Goal: Task Accomplishment & Management: Complete application form

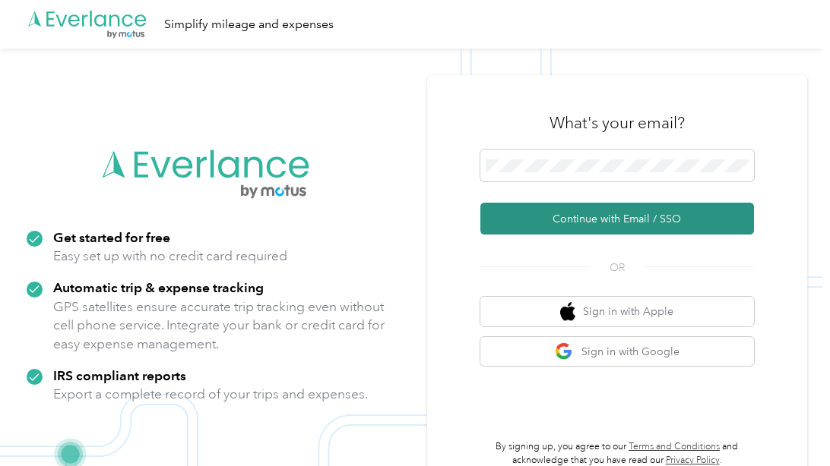
click at [566, 221] on button "Continue with Email / SSO" at bounding box center [616, 219] width 273 height 32
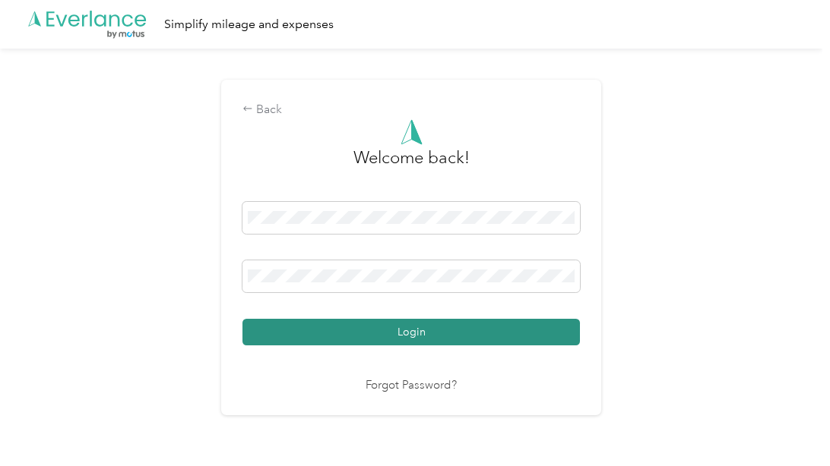
click at [409, 336] on button "Login" at bounding box center [410, 332] width 337 height 27
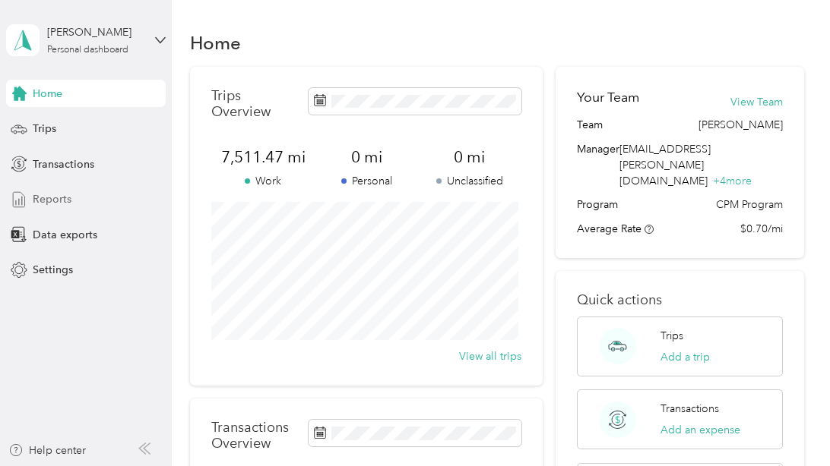
click at [82, 198] on div "Reports" at bounding box center [86, 199] width 160 height 27
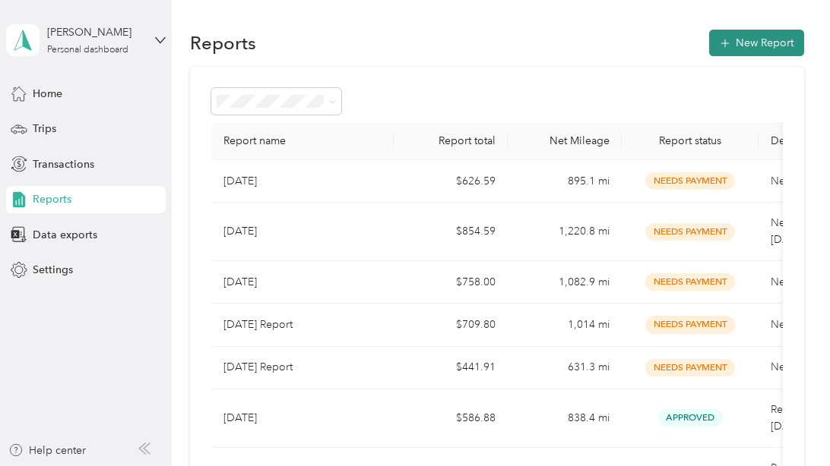
click at [744, 33] on button "New Report" at bounding box center [756, 43] width 95 height 27
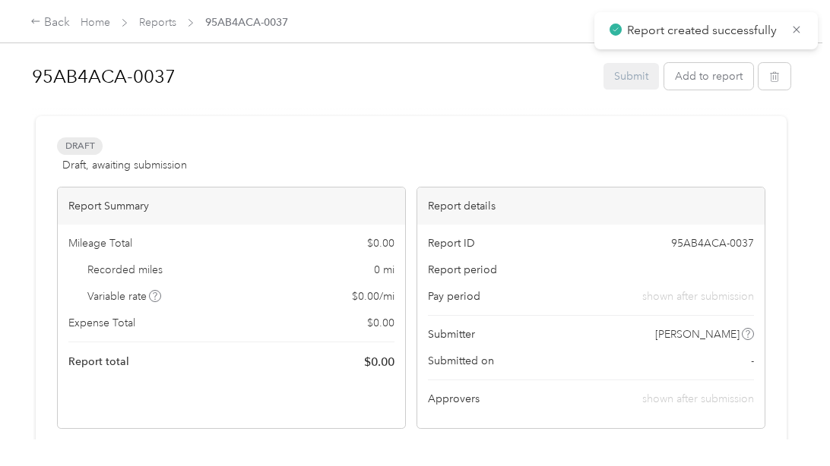
click at [122, 73] on h1 "95AB4ACA-0037" at bounding box center [312, 76] width 561 height 36
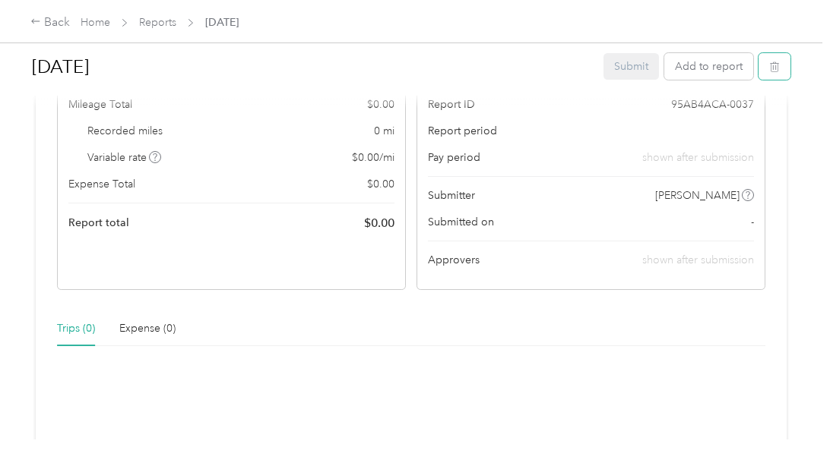
scroll to position [304, 0]
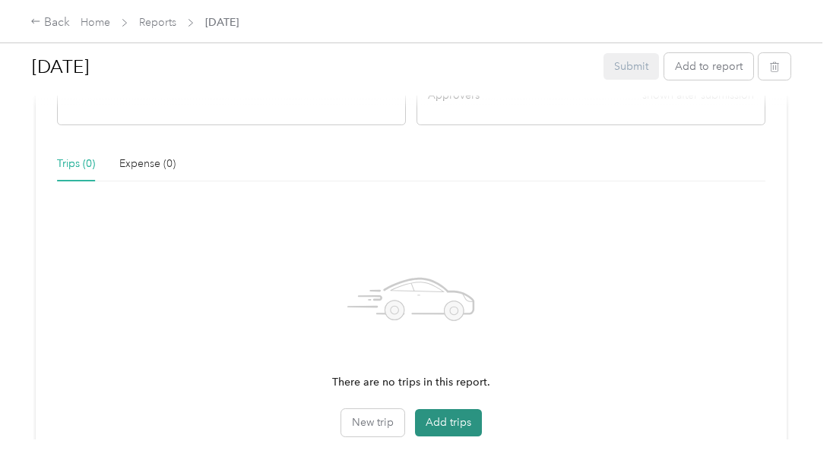
click at [450, 417] on button "Add trips" at bounding box center [448, 422] width 67 height 27
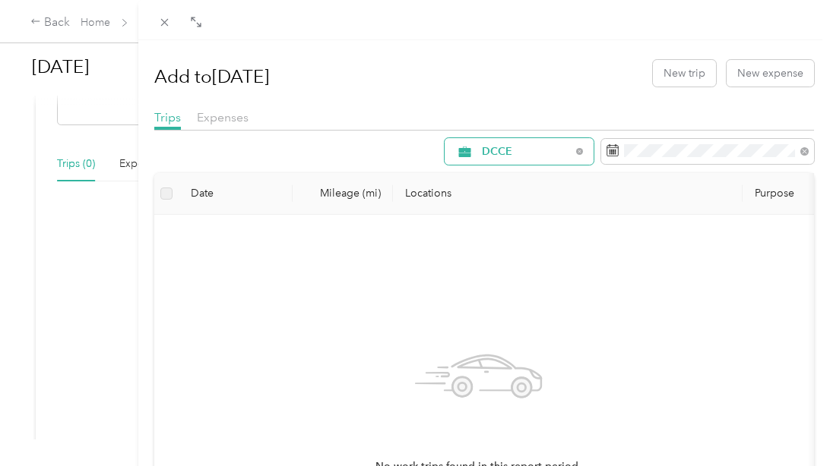
click at [528, 154] on span "DCCE" at bounding box center [526, 152] width 89 height 11
click at [486, 258] on span "[PERSON_NAME]" at bounding box center [520, 259] width 101 height 16
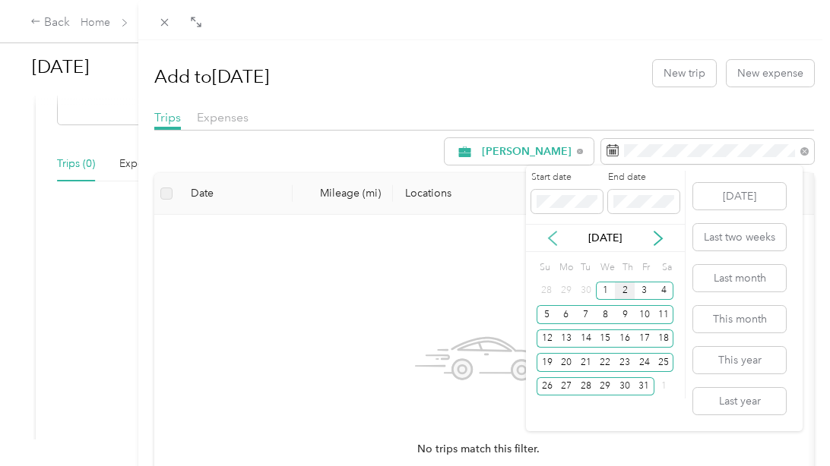
click at [552, 240] on icon at bounding box center [553, 239] width 8 height 14
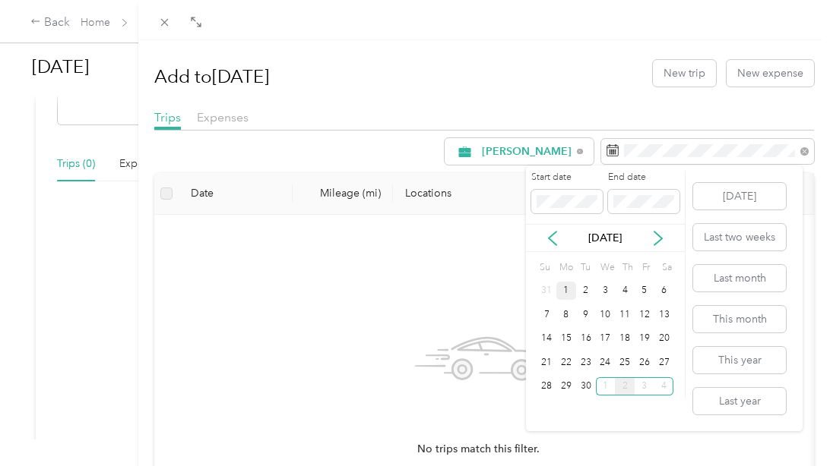
click at [564, 290] on div "1" at bounding box center [566, 291] width 20 height 19
click at [586, 387] on div "30" at bounding box center [586, 387] width 20 height 19
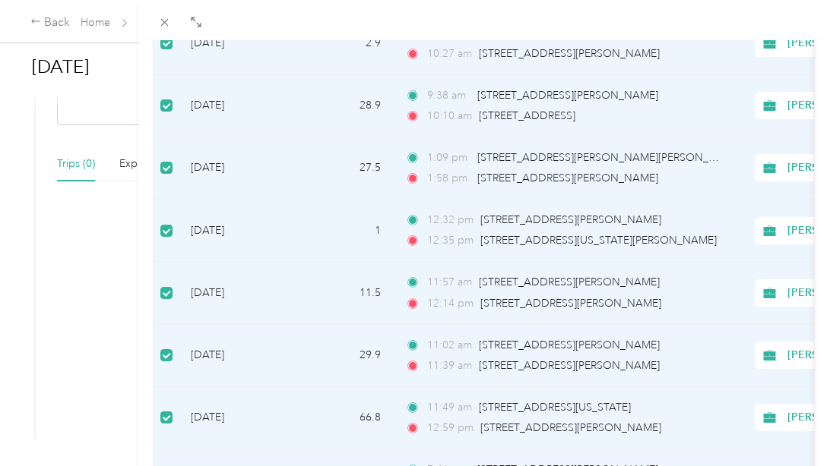
scroll to position [1437, 0]
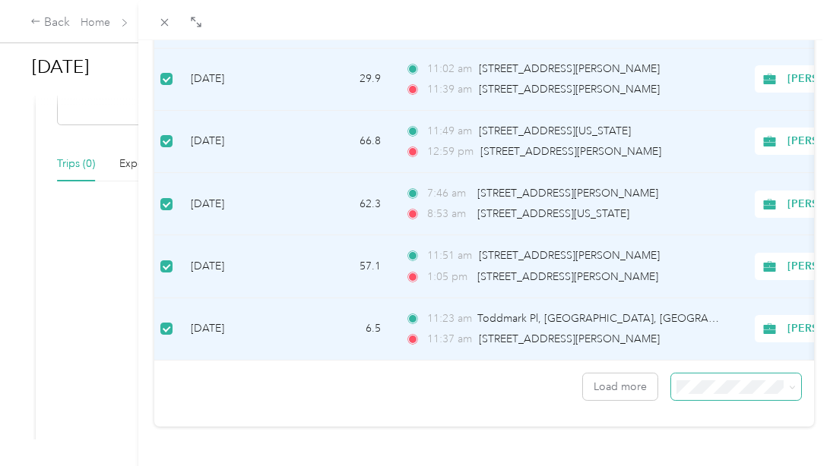
click at [789, 384] on icon at bounding box center [792, 387] width 7 height 7
click at [742, 353] on li "100 per load" at bounding box center [724, 347] width 130 height 27
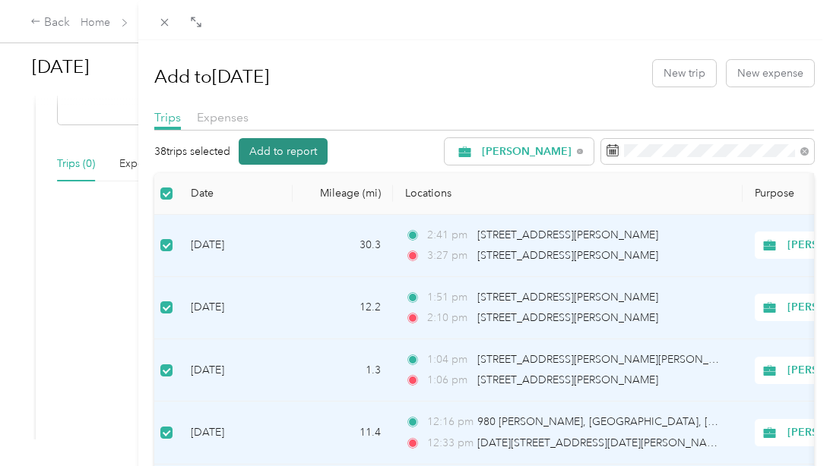
click at [281, 153] on button "Add to report" at bounding box center [283, 151] width 89 height 27
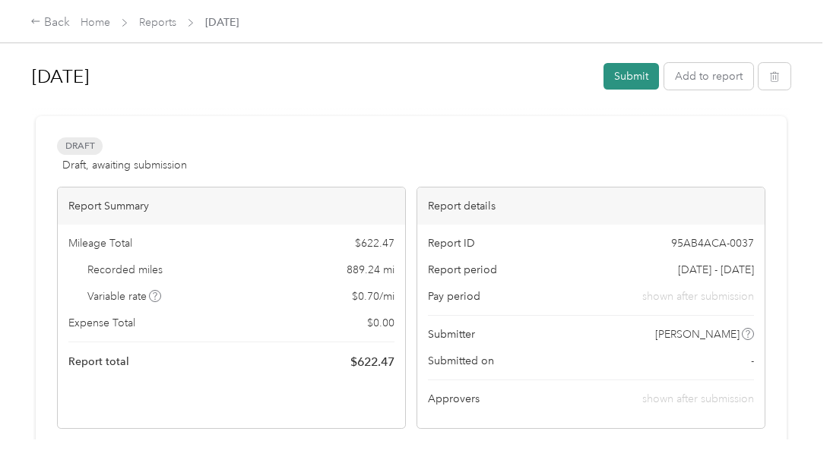
click at [638, 87] on button "Submit" at bounding box center [630, 76] width 55 height 27
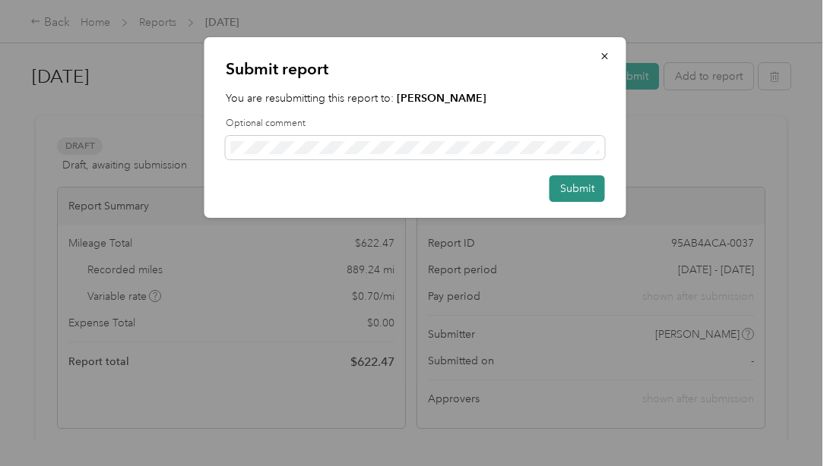
click at [564, 196] on button "Submit" at bounding box center [576, 188] width 55 height 27
